Goal: Communication & Community: Ask a question

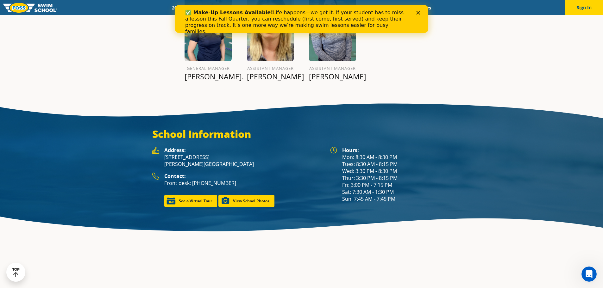
scroll to position [886, 0]
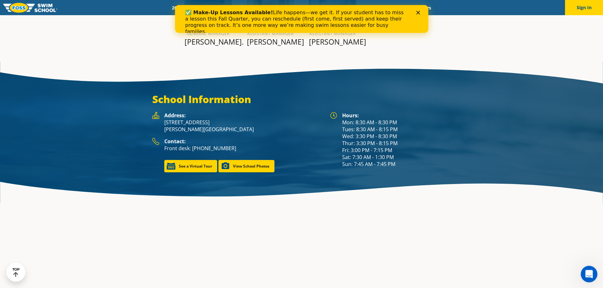
click at [589, 272] on icon "Open Intercom Messenger" at bounding box center [588, 273] width 10 height 10
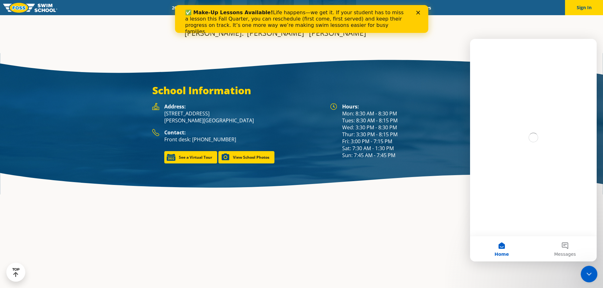
scroll to position [0, 0]
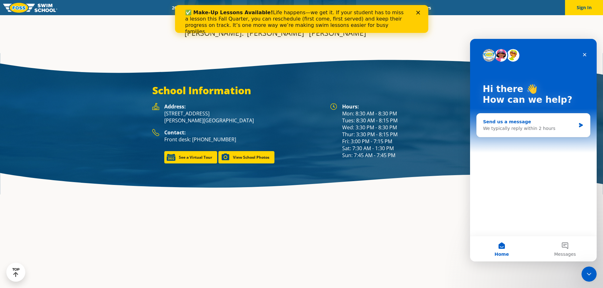
click at [527, 125] on div "Send us a message" at bounding box center [529, 122] width 93 height 7
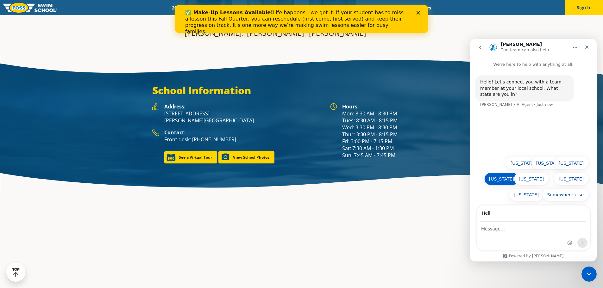
scroll to position [868, 0]
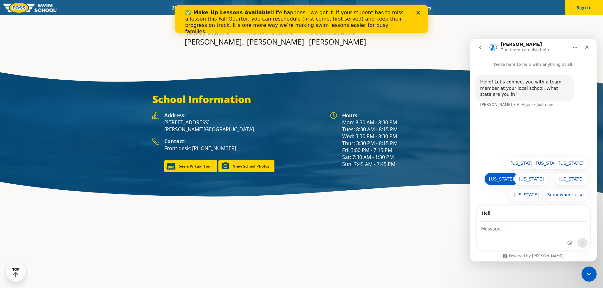
type input "Hell"
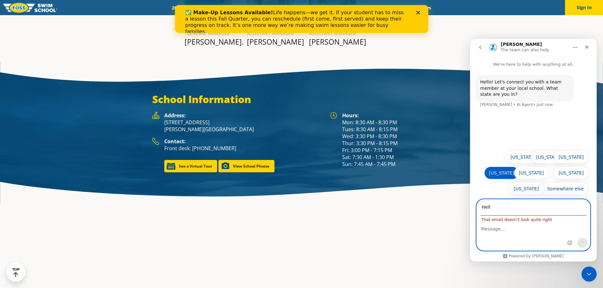
click at [508, 175] on button "[US_STATE]" at bounding box center [501, 173] width 34 height 13
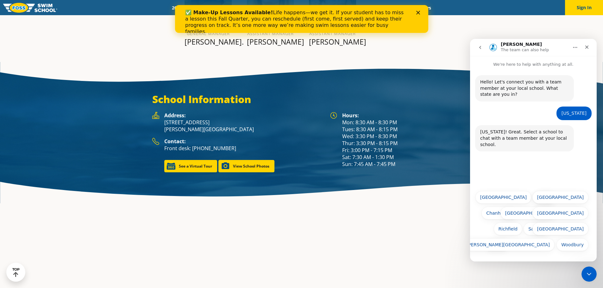
scroll to position [877, 0]
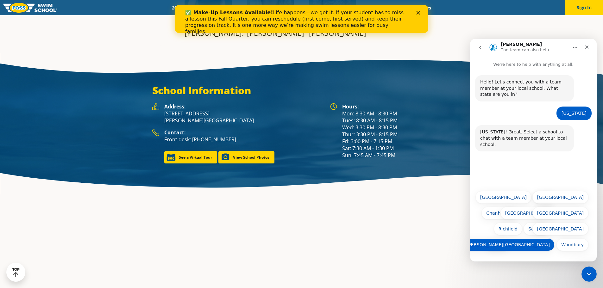
click at [539, 248] on button "[PERSON_NAME][GEOGRAPHIC_DATA]" at bounding box center [508, 245] width 93 height 13
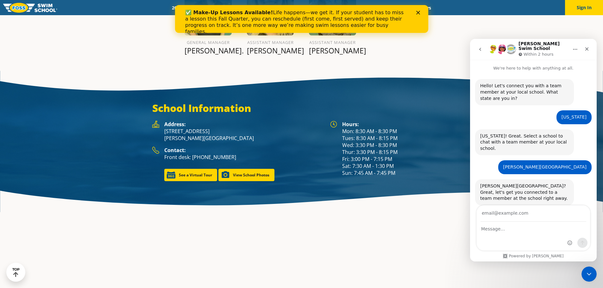
scroll to position [886, 0]
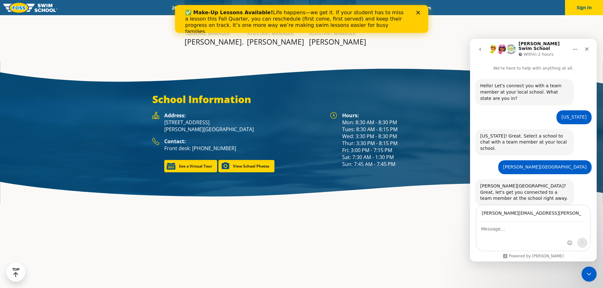
type input "[PERSON_NAME][EMAIL_ADDRESS][PERSON_NAME][DOMAIN_NAME]"
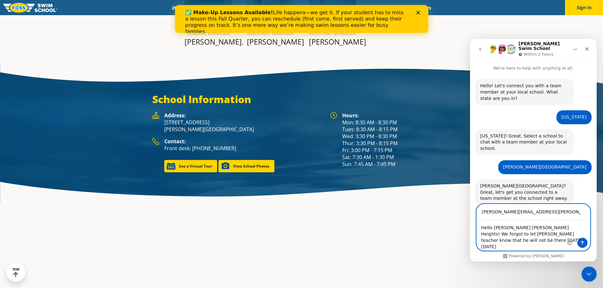
type textarea "Hello [PERSON_NAME] [PERSON_NAME] Heights! We forgot to let [PERSON_NAME] teach…"
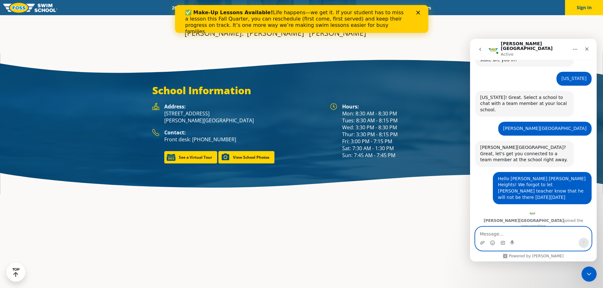
scroll to position [40, 0]
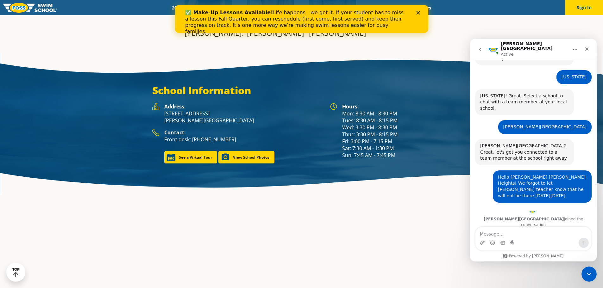
click at [543, 239] on div "Intercom messenger" at bounding box center [533, 243] width 116 height 10
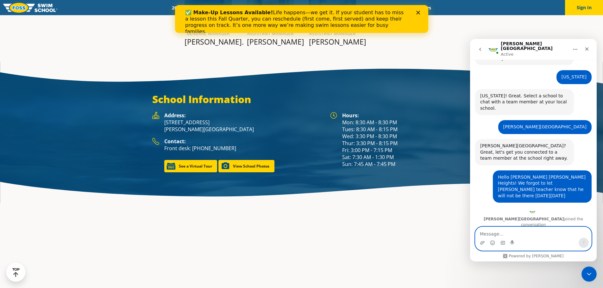
click at [542, 229] on textarea "Message…" at bounding box center [533, 232] width 116 height 11
type textarea "Thank you!"
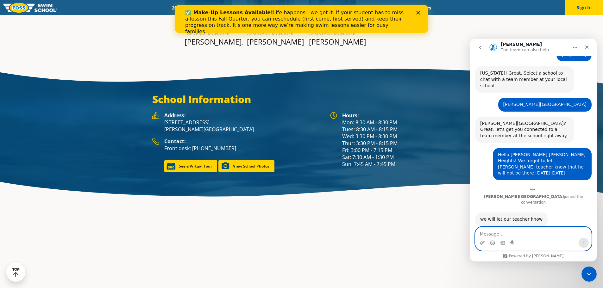
scroll to position [877, 0]
